Goal: Information Seeking & Learning: Learn about a topic

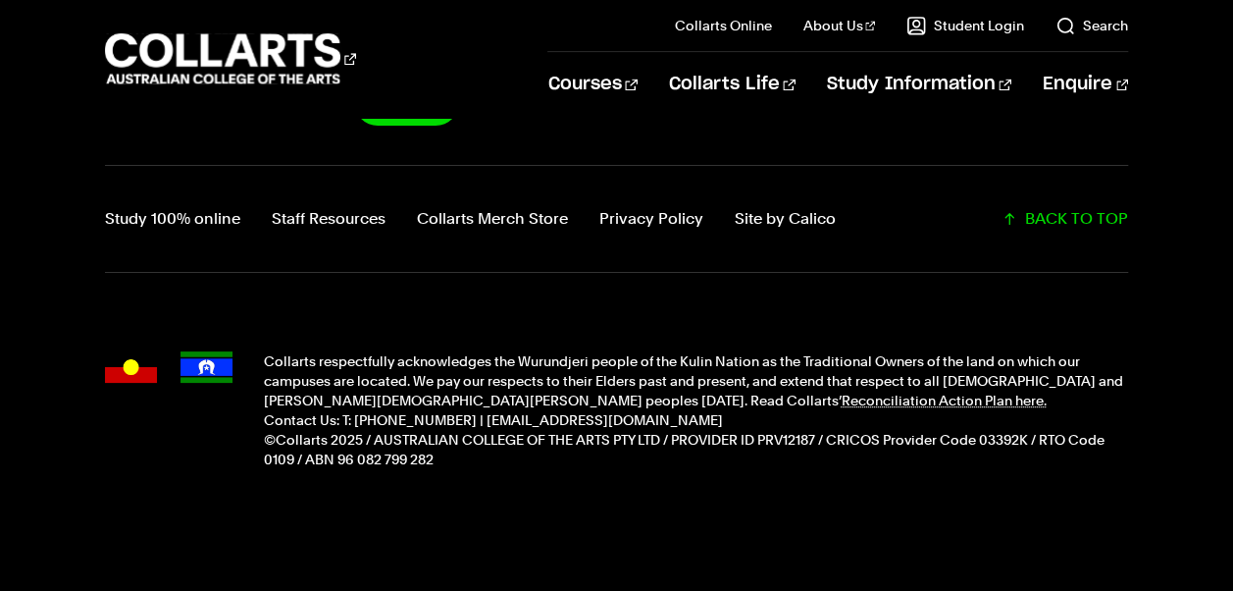
scroll to position [5035, 0]
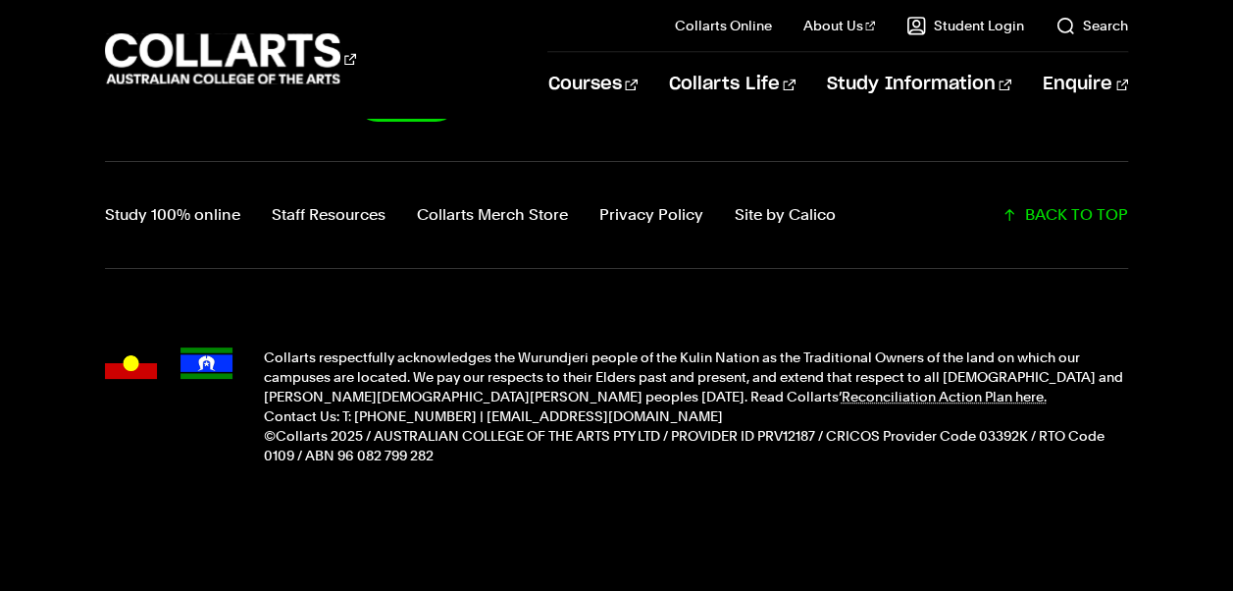
click at [255, 477] on footer "Collarts Newsletter Sign Up CONNECT WITH US Study 100% online Staff Resources C…" at bounding box center [616, 282] width 1233 height 678
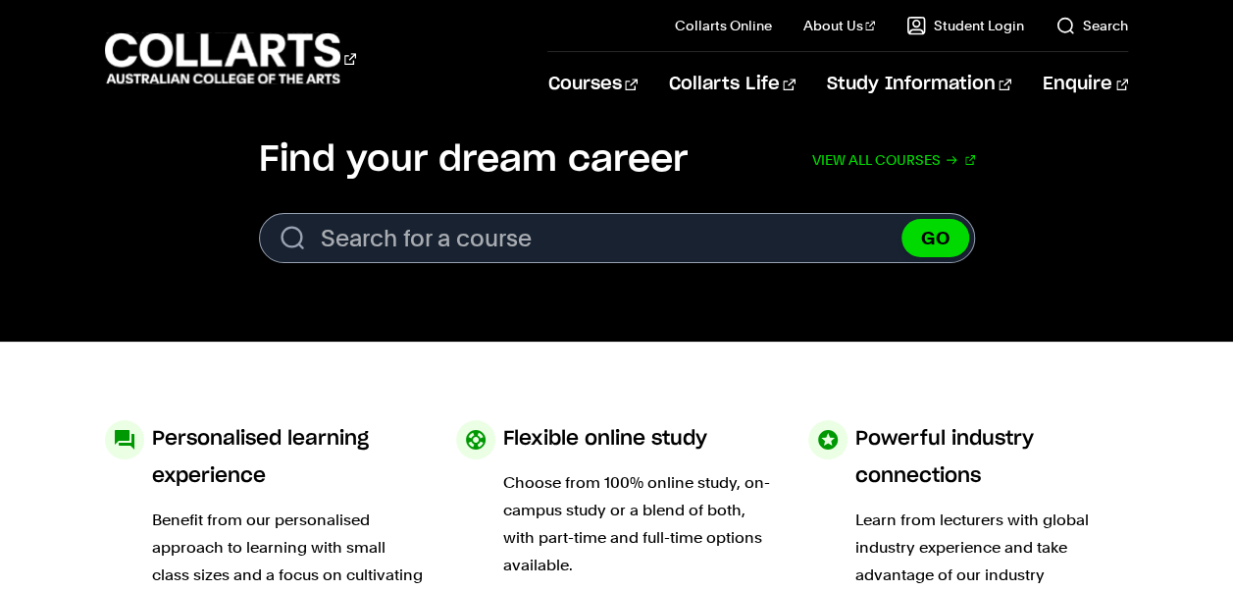
scroll to position [0, 0]
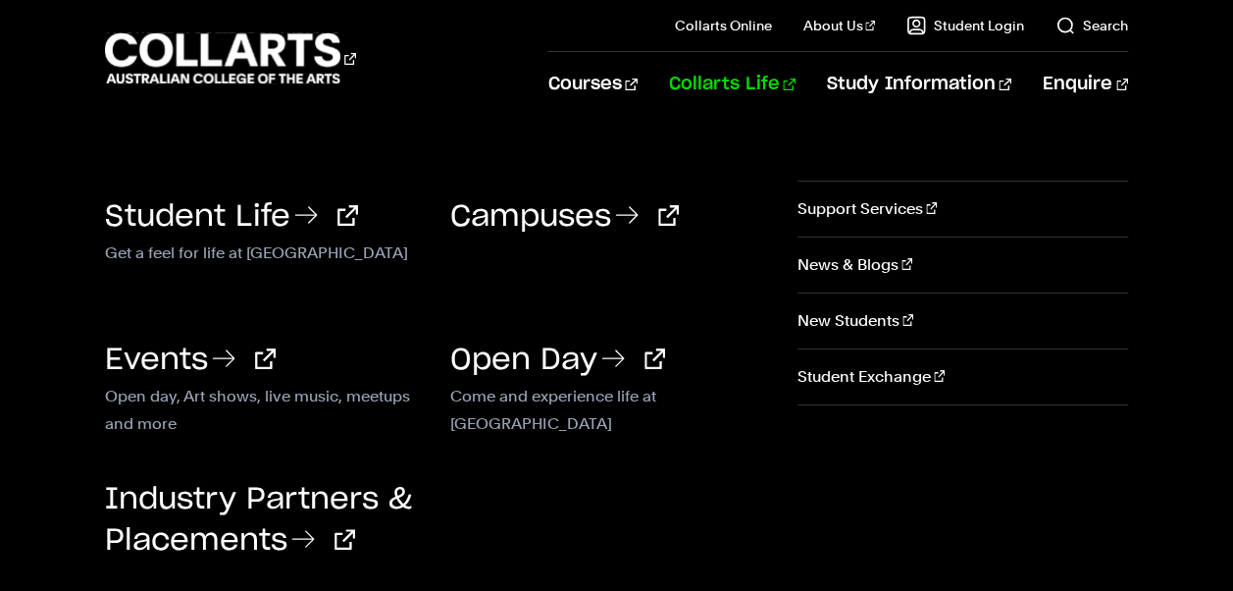
click at [757, 84] on link "Collarts Life" at bounding box center [732, 84] width 127 height 65
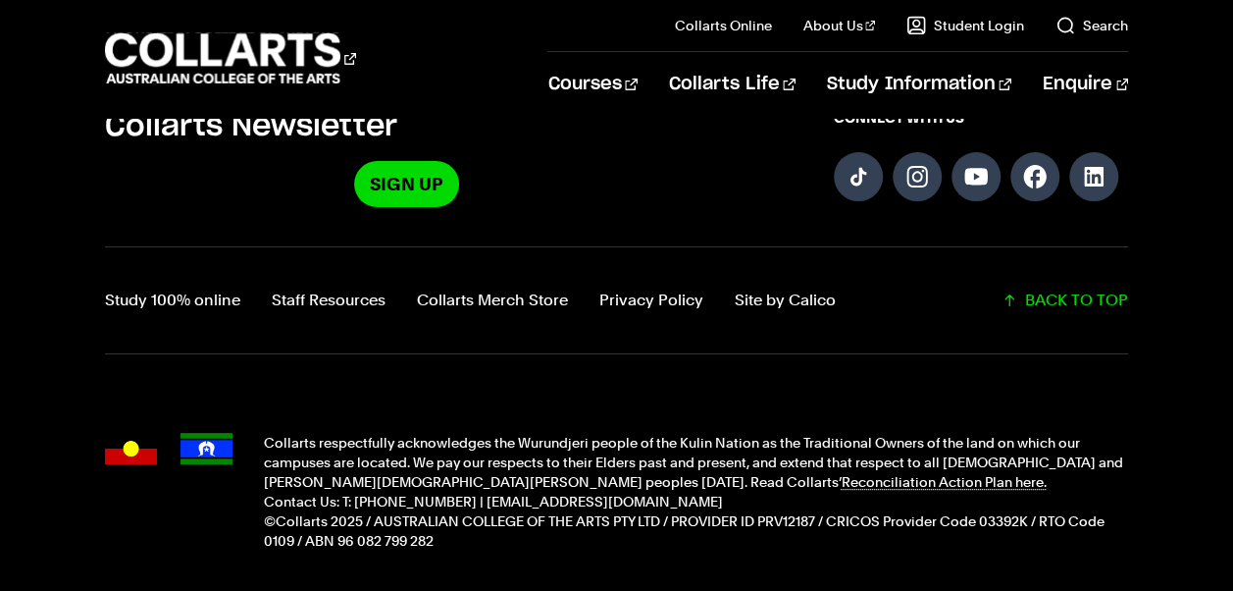
scroll to position [3383, 0]
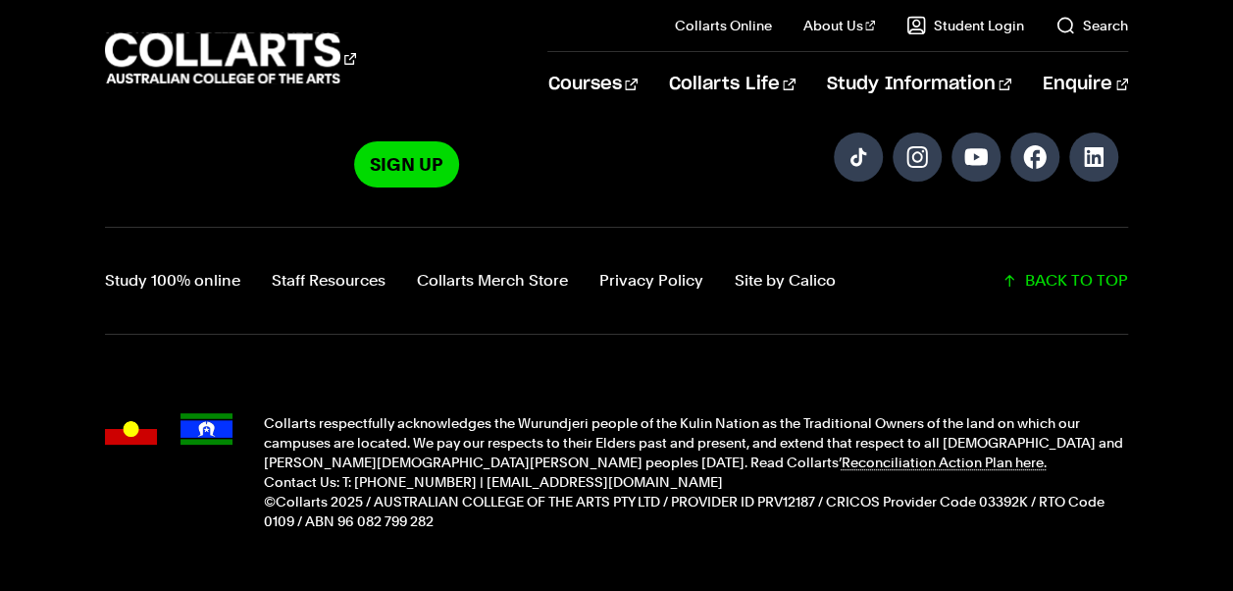
click at [573, 227] on div "Study 100% online Staff Resources Collarts Merch Store Privacy Policy Site by C…" at bounding box center [616, 281] width 1023 height 108
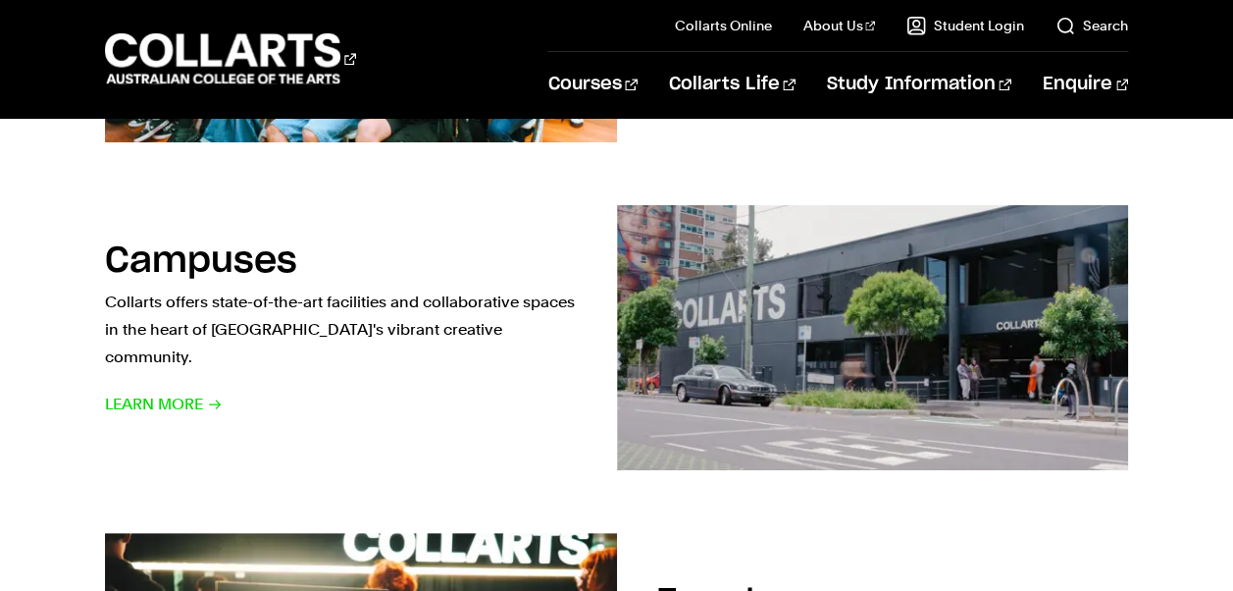
scroll to position [1036, 0]
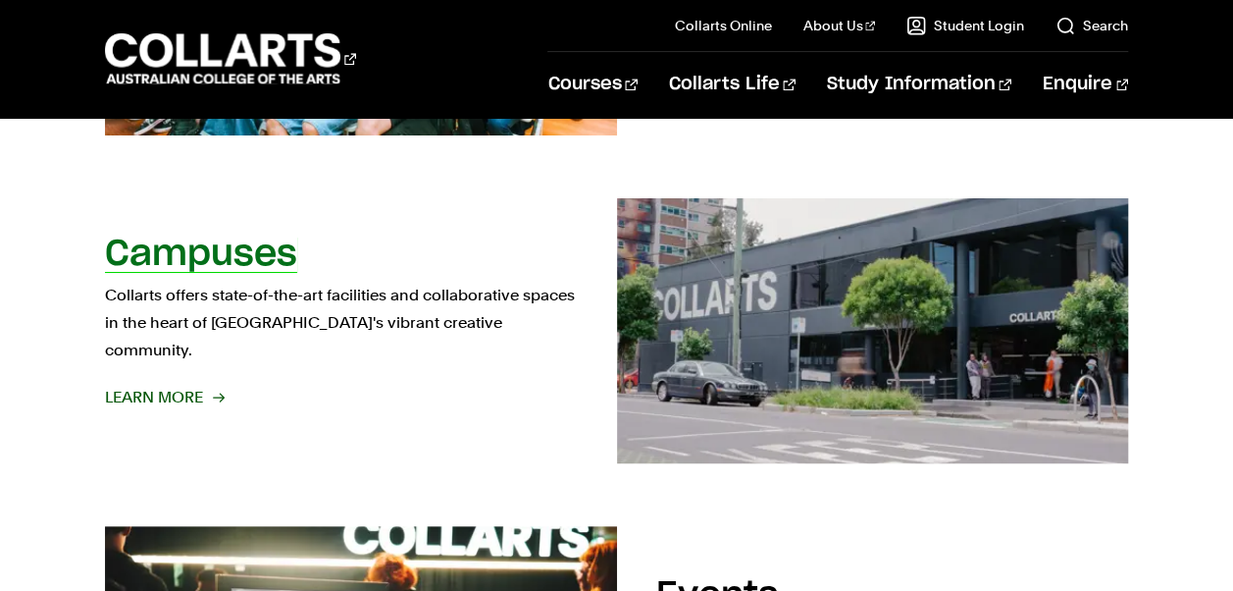
click at [163, 385] on span "Learn More" at bounding box center [164, 397] width 118 height 27
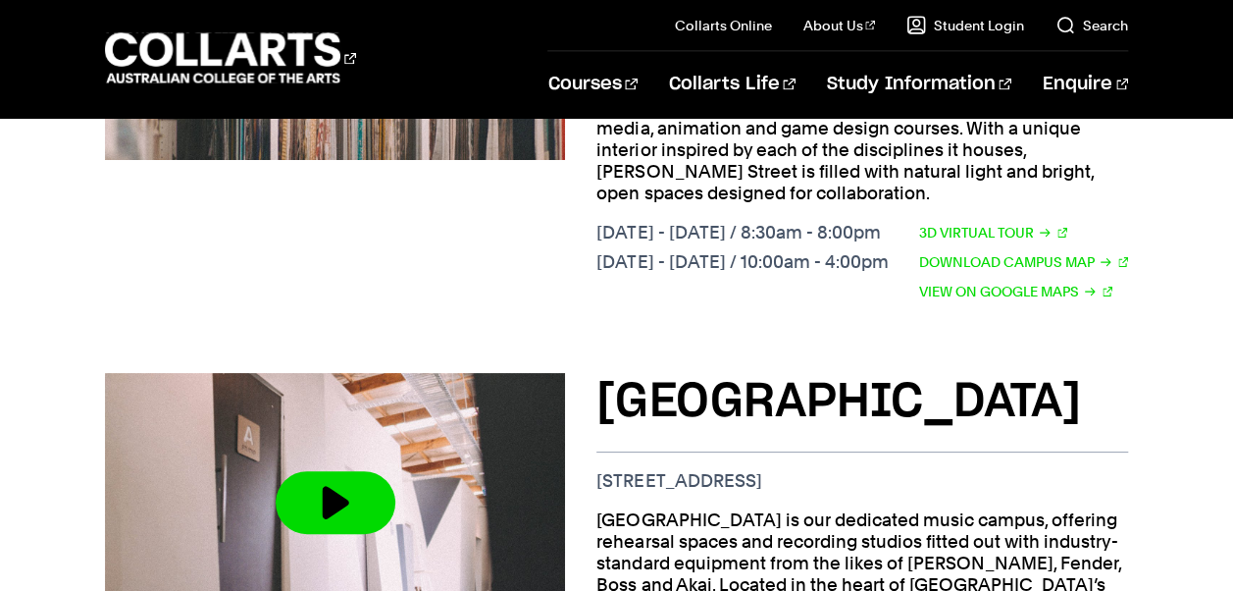
scroll to position [2062, 0]
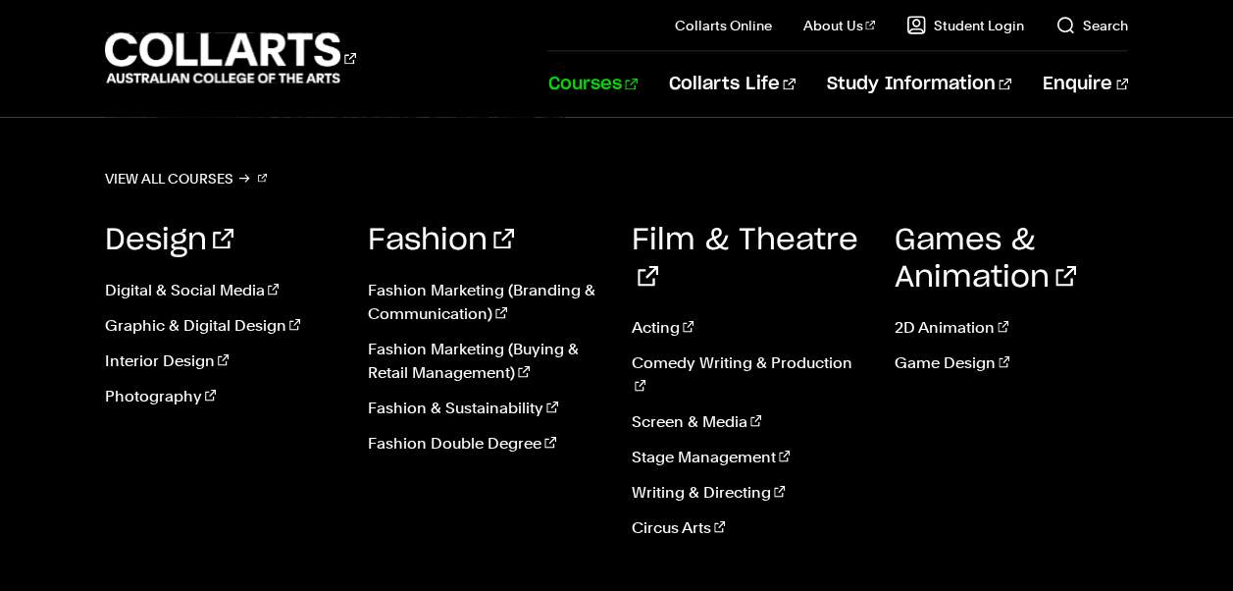
click at [637, 89] on link "Courses" at bounding box center [591, 84] width 89 height 65
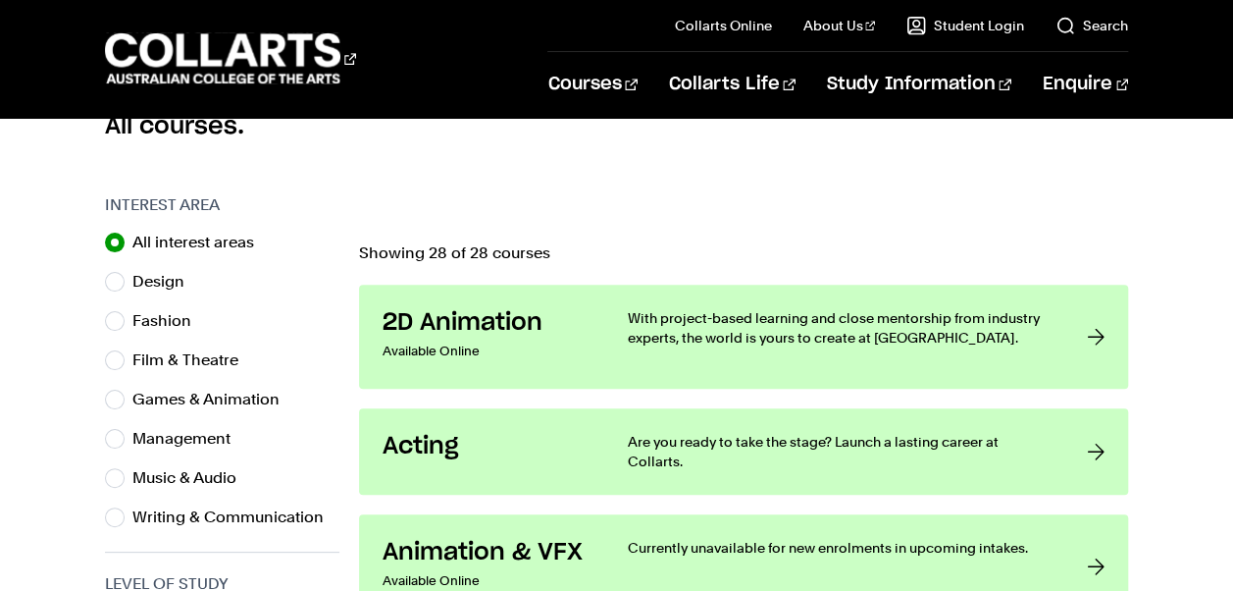
scroll to position [570, 0]
click at [109, 481] on input "Music & Audio" at bounding box center [115, 477] width 20 height 20
radio input "true"
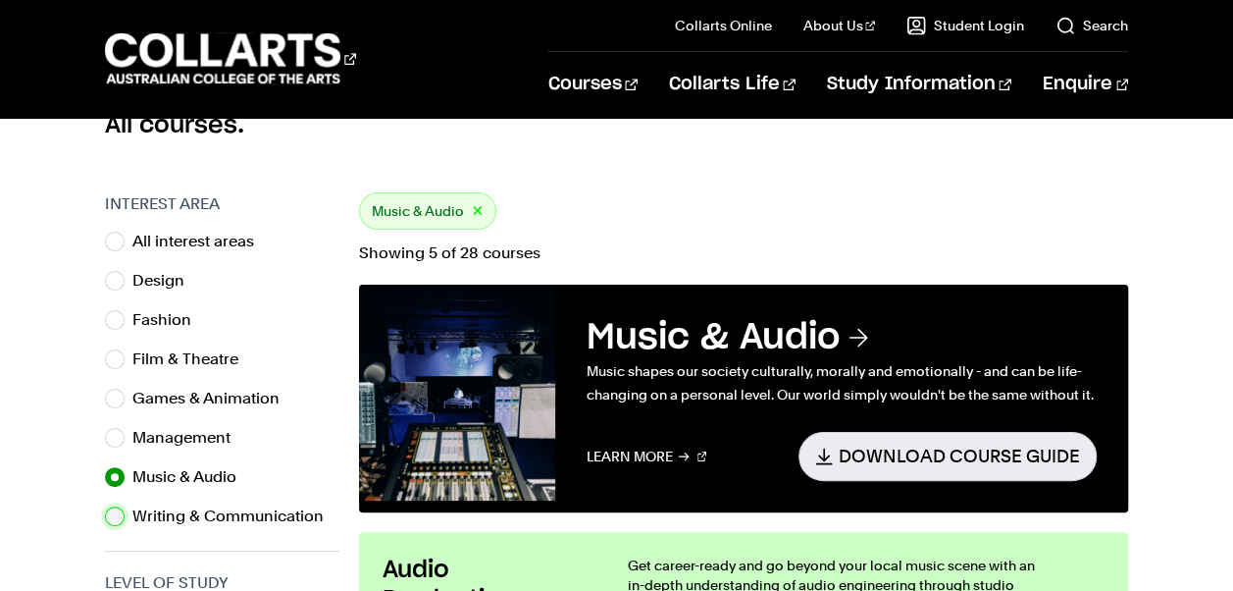
click at [114, 522] on input "Writing & Communication" at bounding box center [115, 516] width 20 height 20
radio input "true"
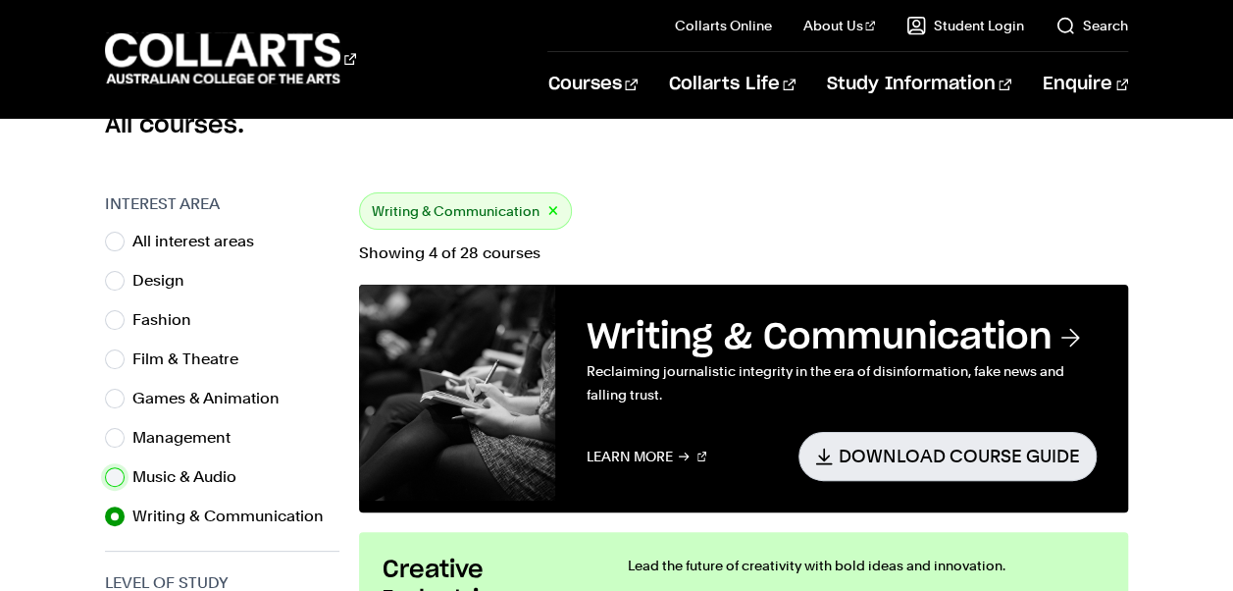
click at [112, 482] on input "Music & Audio" at bounding box center [115, 477] width 20 height 20
radio input "true"
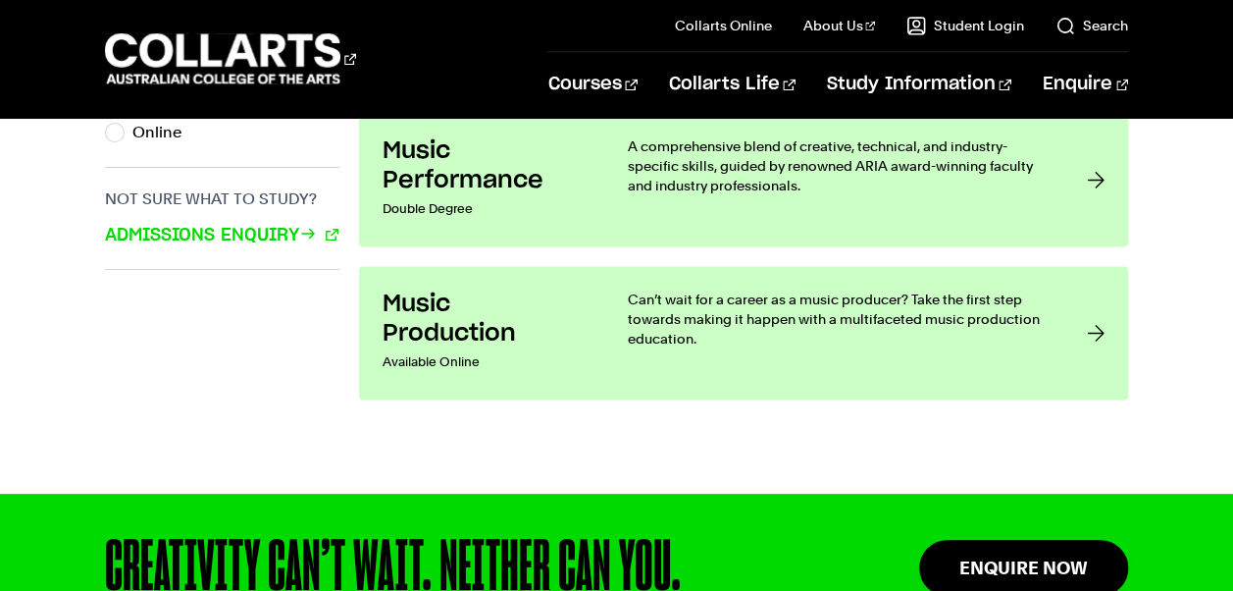
scroll to position [1475, 0]
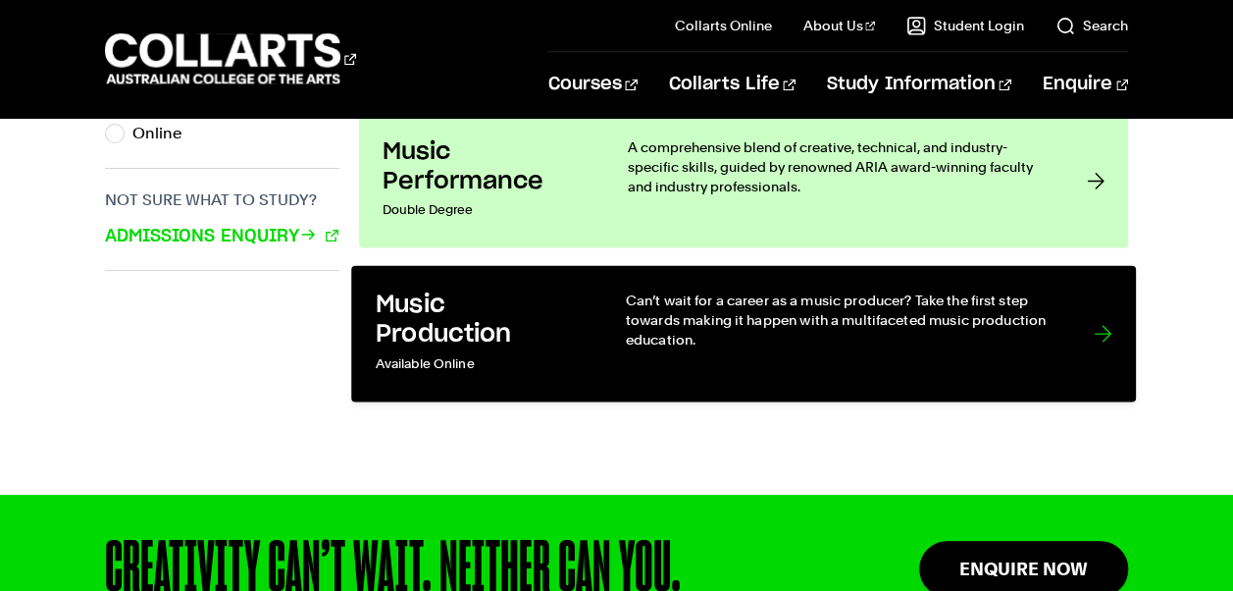
click at [1105, 337] on link "Music Production Available Online Can’t wait for a career as a music producer? …" at bounding box center [743, 333] width 785 height 136
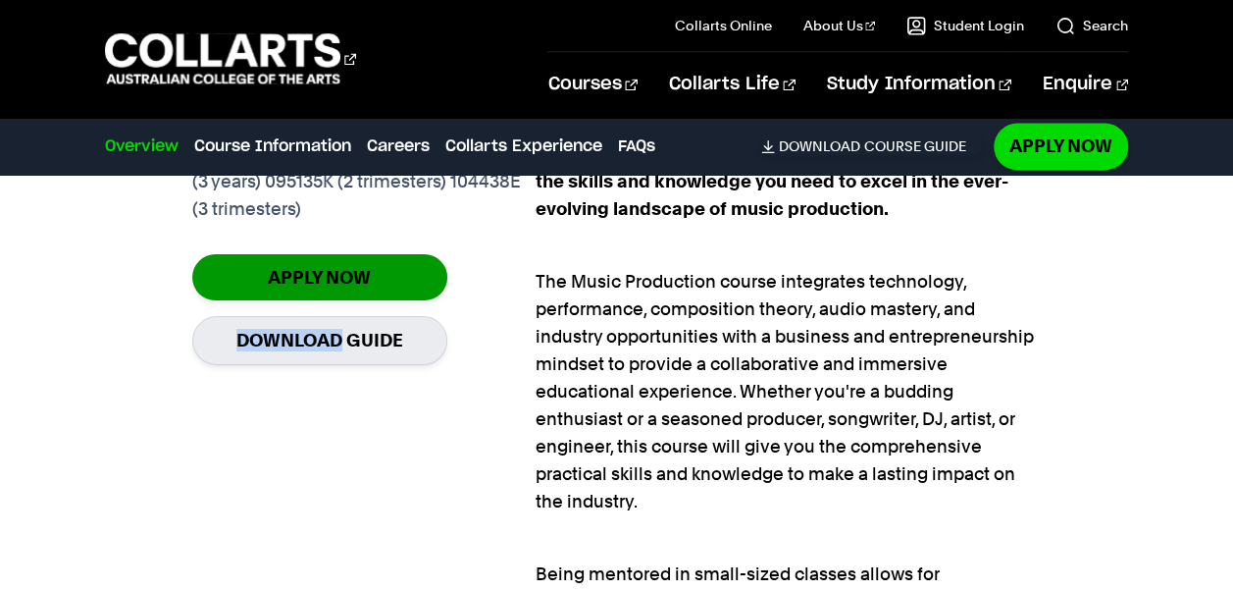
scroll to position [1523, 0]
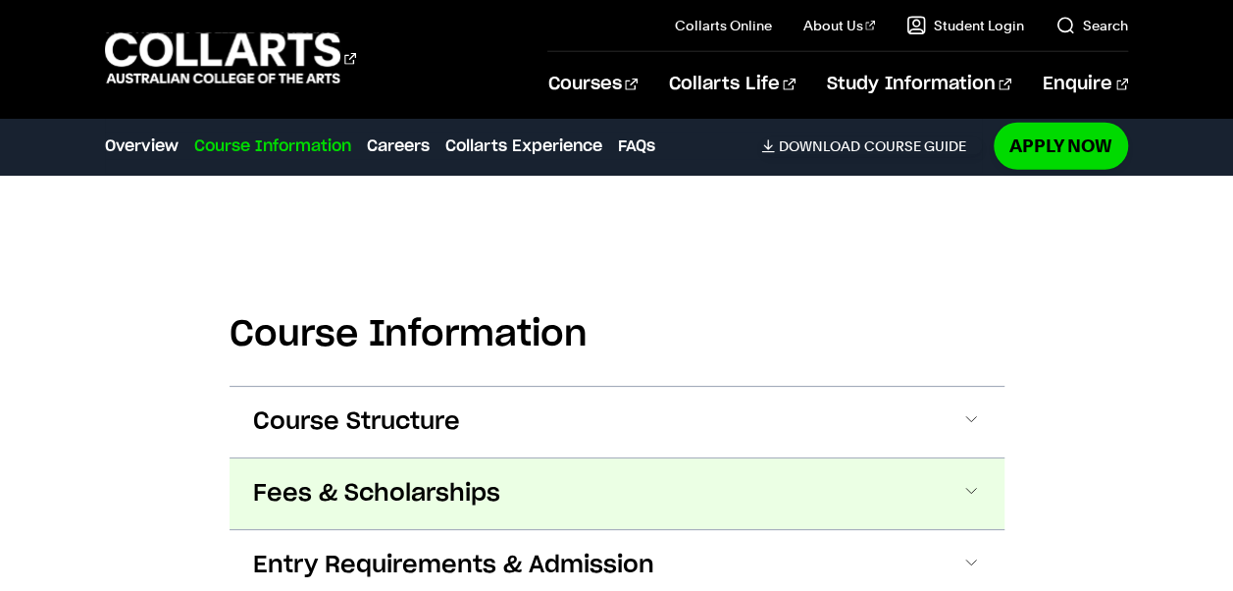
click at [344, 479] on span "Fees & Scholarships" at bounding box center [376, 493] width 247 height 31
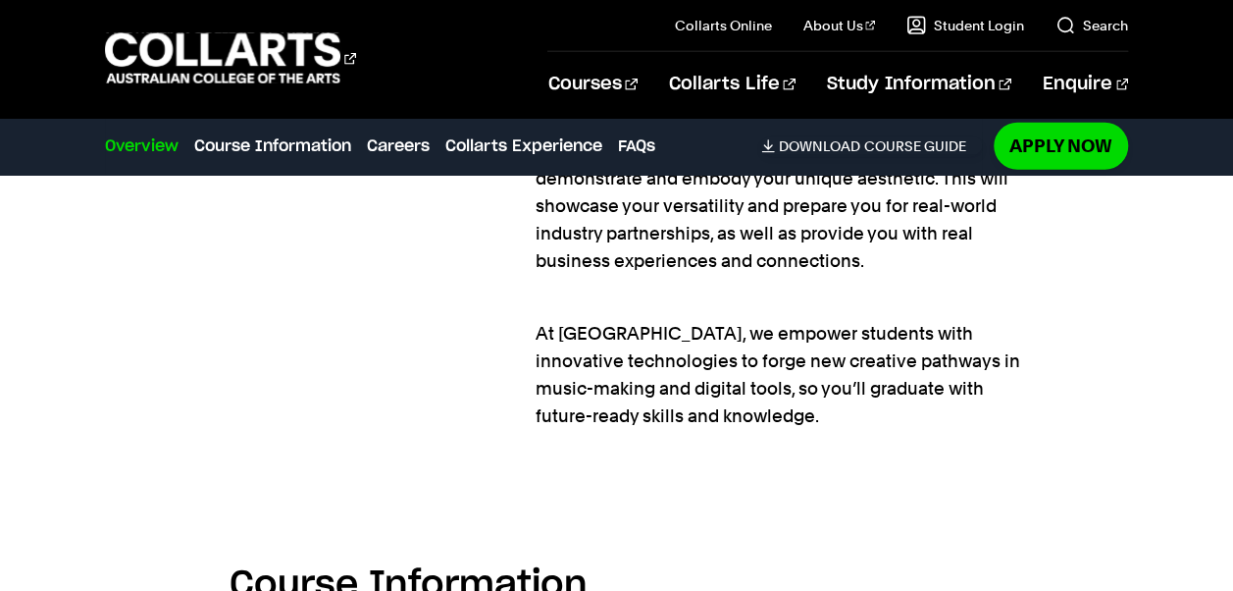
scroll to position [2457, 0]
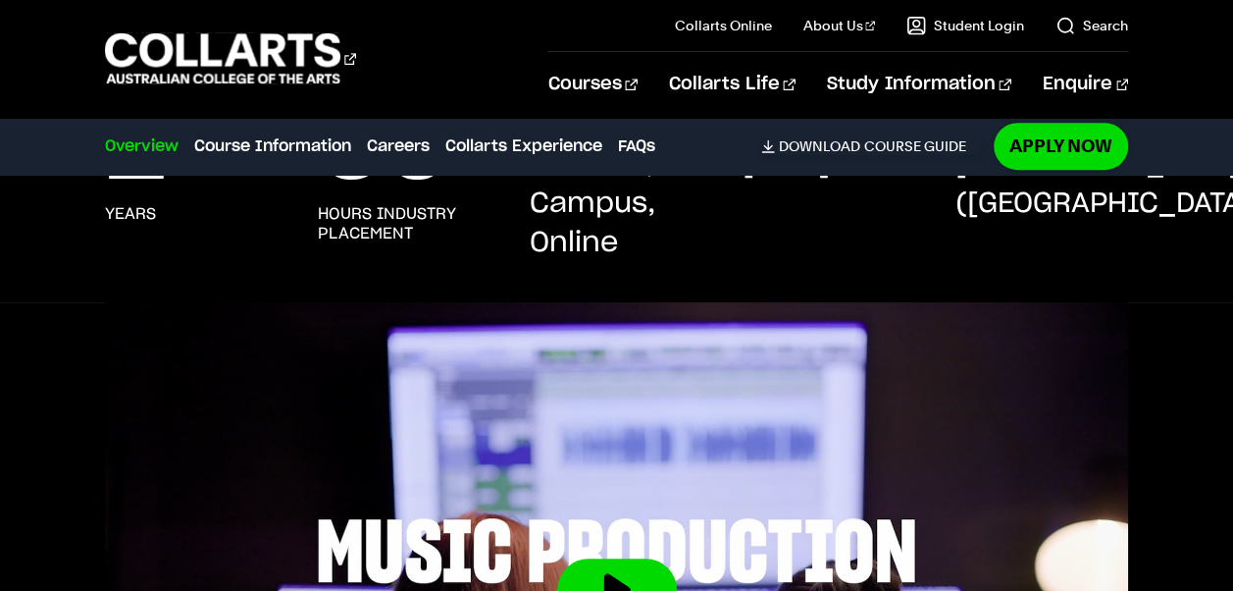
scroll to position [512, 0]
